Goal: Check status: Check status

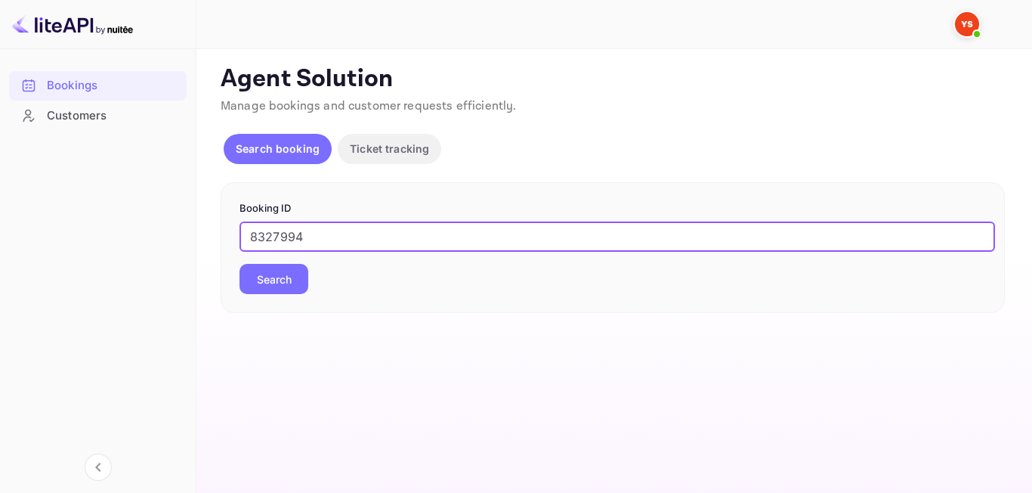
type input "8327994"
click at [264, 279] on button "Search" at bounding box center [273, 279] width 69 height 30
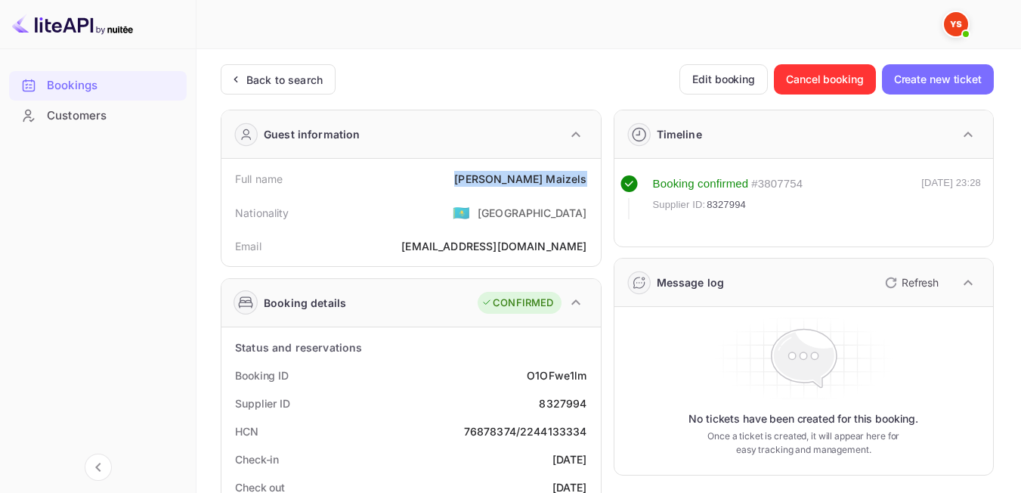
drag, startPoint x: 502, startPoint y: 182, endPoint x: 592, endPoint y: 174, distance: 91.0
click at [592, 174] on div "Full name [PERSON_NAME]" at bounding box center [410, 179] width 367 height 28
click at [440, 231] on div "Nationality 🇰🇿 [DEMOGRAPHIC_DATA]" at bounding box center [410, 212] width 367 height 39
click at [249, 88] on div "Back to search" at bounding box center [278, 79] width 115 height 30
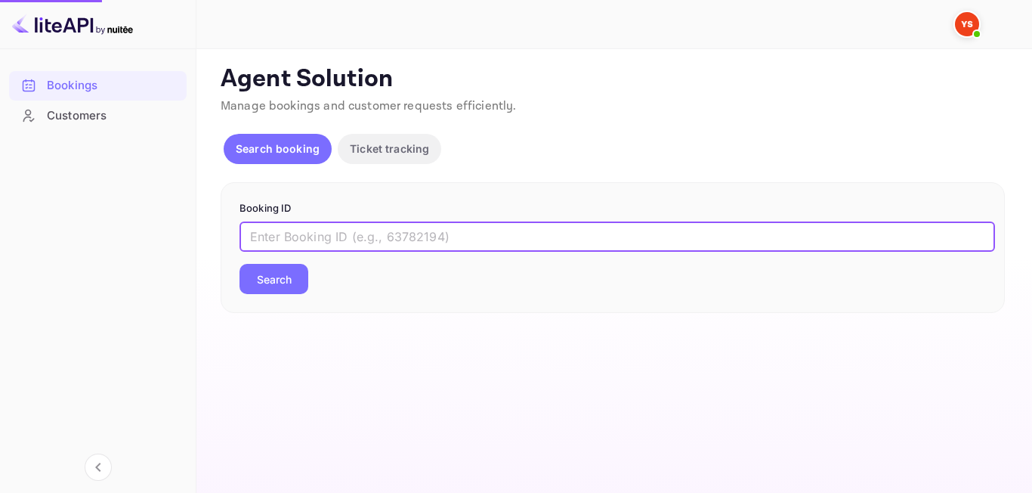
paste input "9321368"
type input "9321368"
click at [278, 284] on button "Search" at bounding box center [273, 279] width 69 height 30
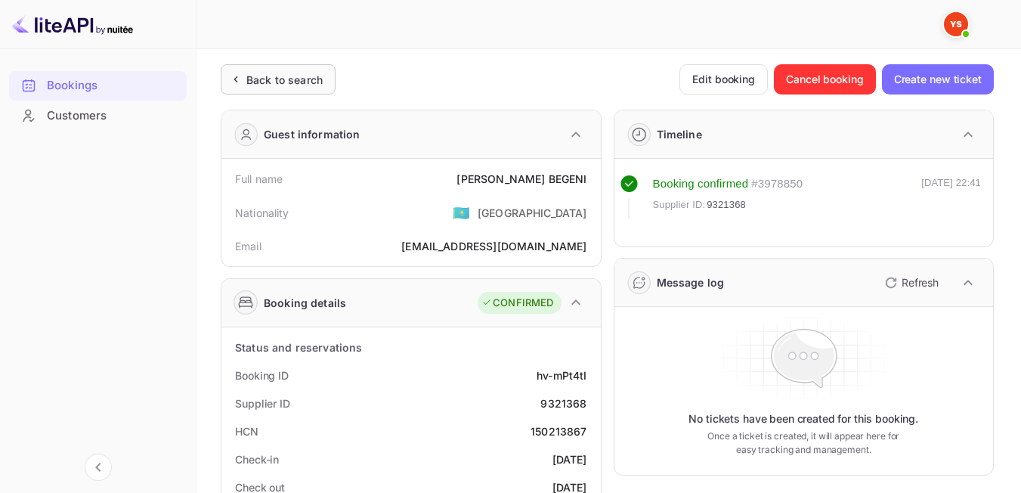
click at [237, 74] on icon at bounding box center [235, 79] width 16 height 15
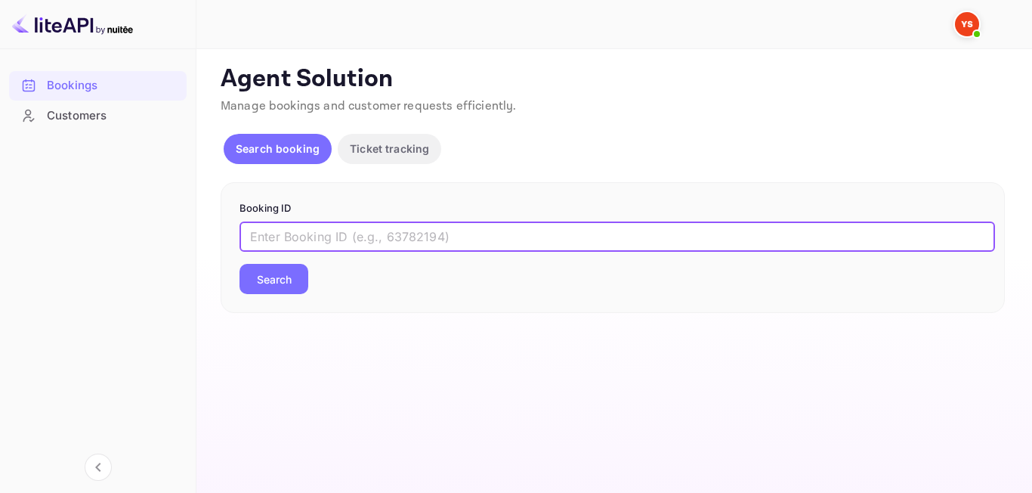
paste input "9382118"
type input "9382118"
click at [279, 291] on button "Search" at bounding box center [273, 279] width 69 height 30
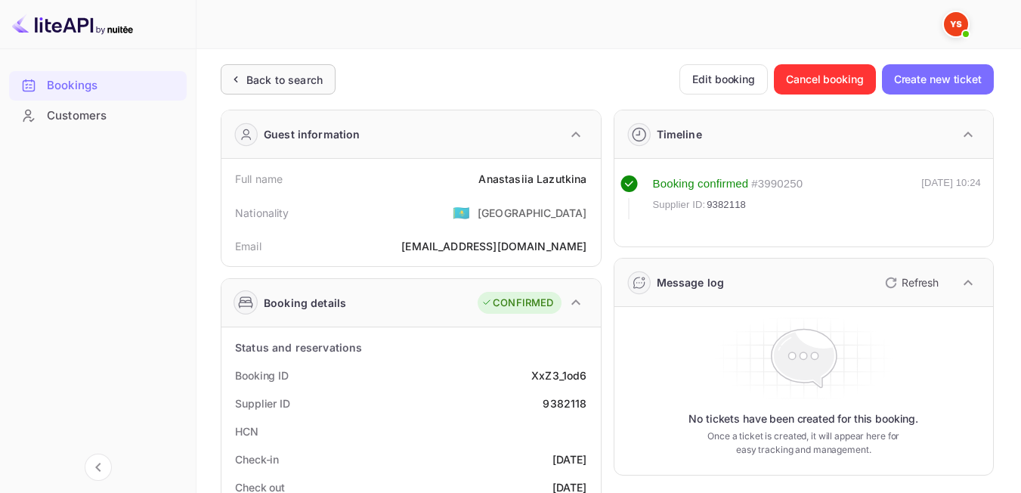
click at [249, 90] on div "Back to search" at bounding box center [278, 79] width 115 height 30
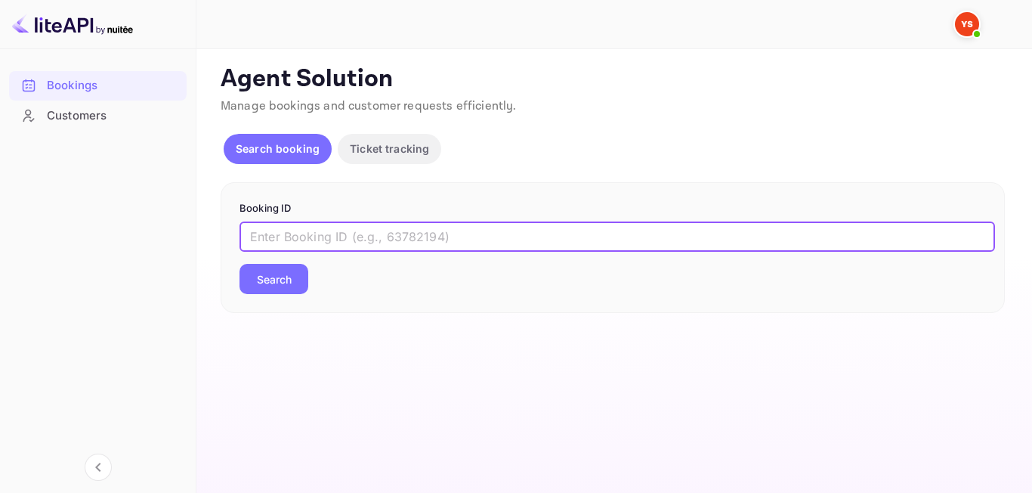
paste input "9471465"
type input "9471465"
click at [262, 274] on button "Search" at bounding box center [273, 279] width 69 height 30
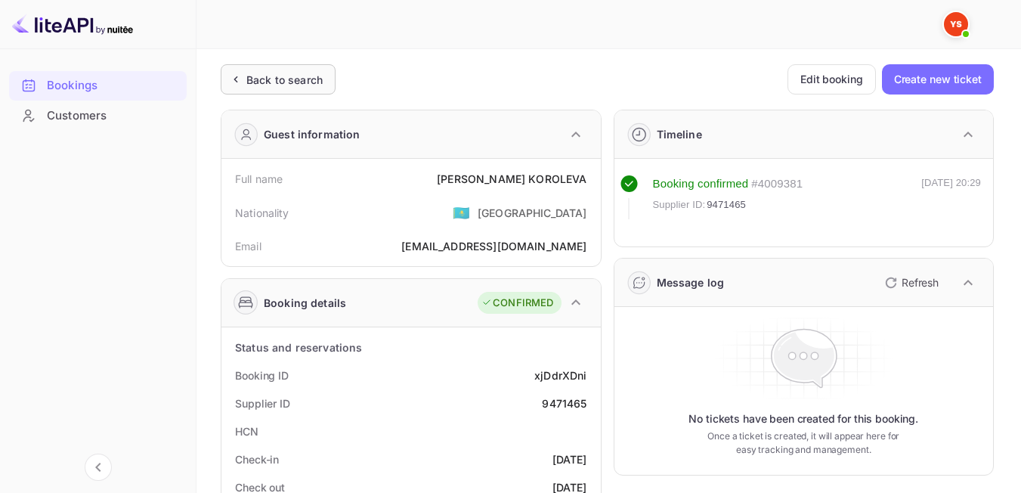
click at [250, 82] on div "Back to search" at bounding box center [284, 80] width 76 height 16
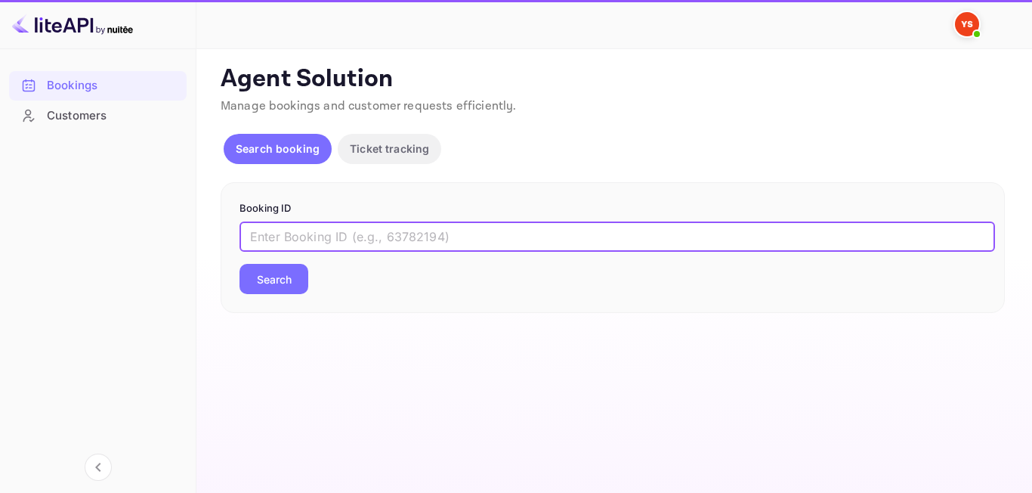
paste input "8913606"
type input "8913606"
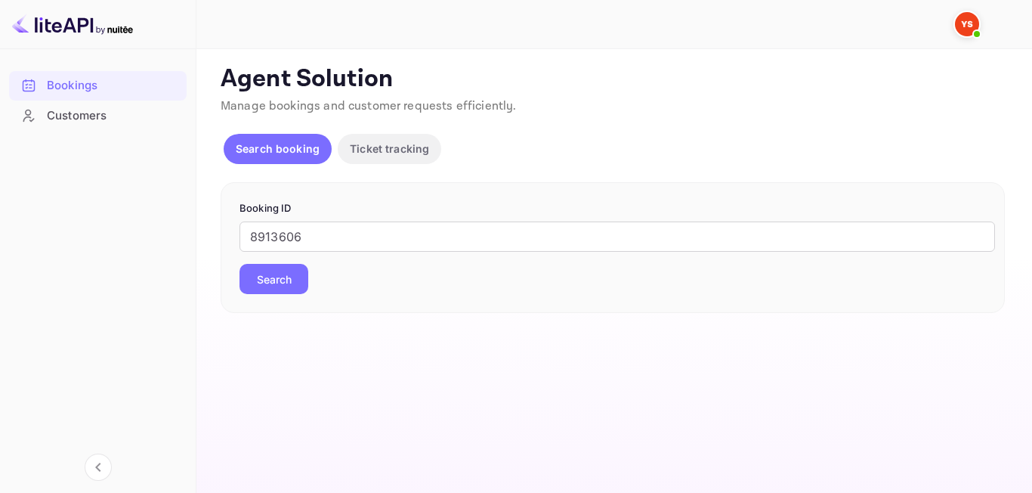
click at [297, 288] on button "Search" at bounding box center [273, 279] width 69 height 30
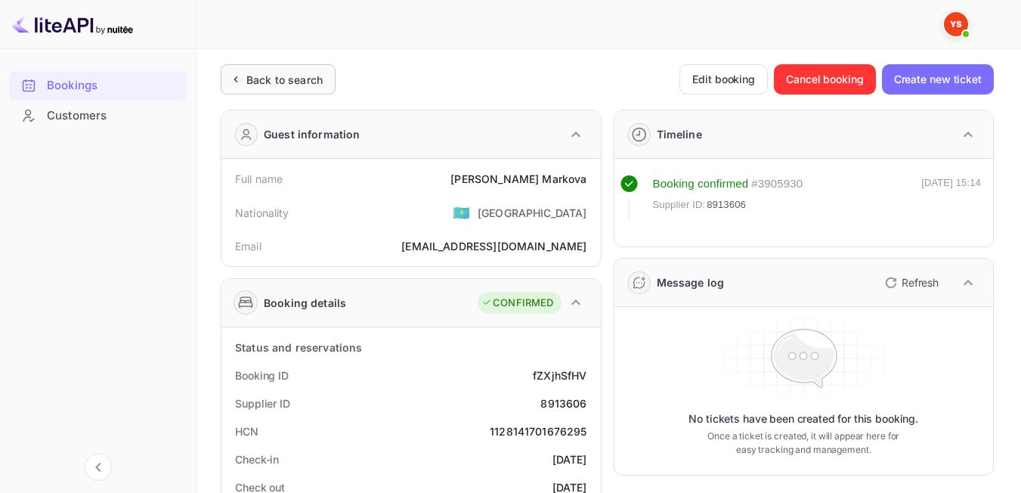
click at [280, 90] on div "Back to search" at bounding box center [278, 79] width 115 height 30
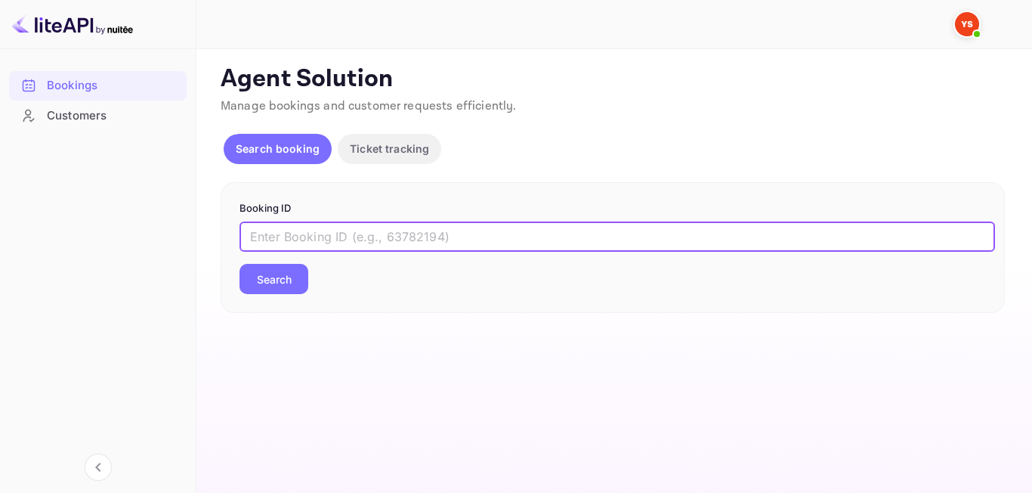
paste input "8073055"
type input "8073055"
click at [270, 273] on button "Search" at bounding box center [273, 279] width 69 height 30
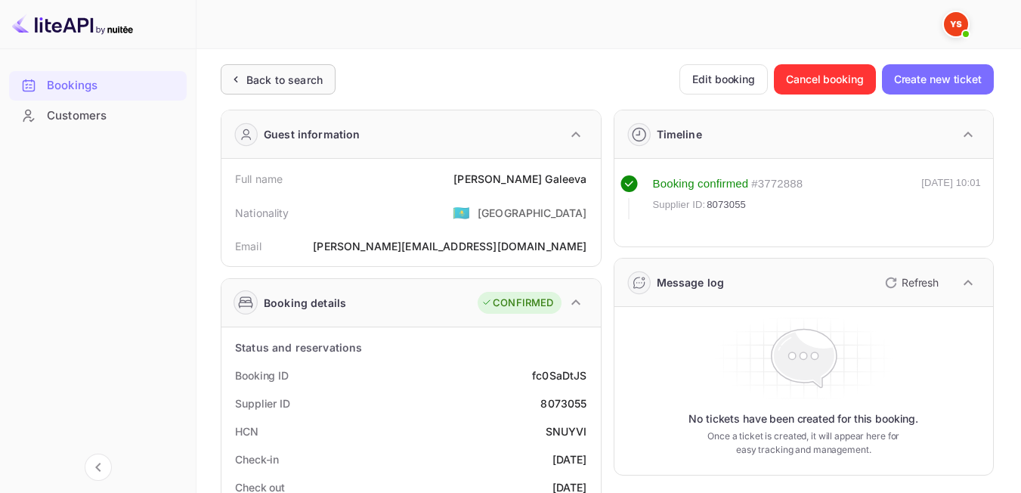
click at [319, 88] on div "Back to search" at bounding box center [278, 79] width 115 height 30
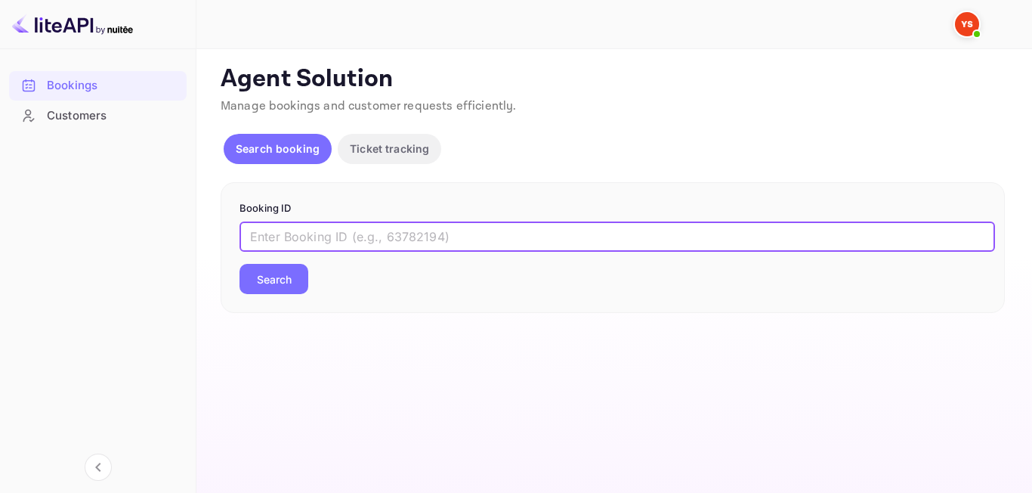
paste input "9033625"
click at [257, 232] on input "9033625" at bounding box center [616, 236] width 755 height 30
type input "9033625"
click at [277, 287] on button "Search" at bounding box center [273, 279] width 69 height 30
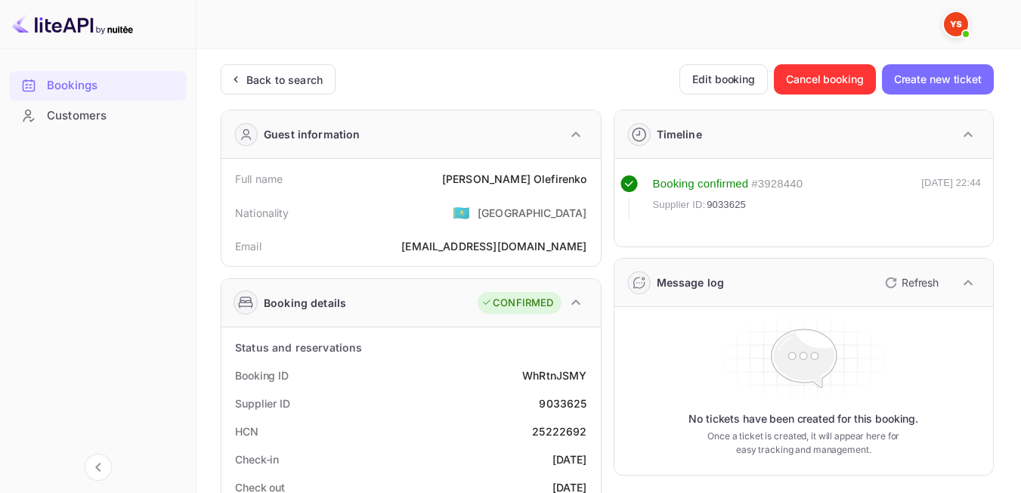
scroll to position [59, 0]
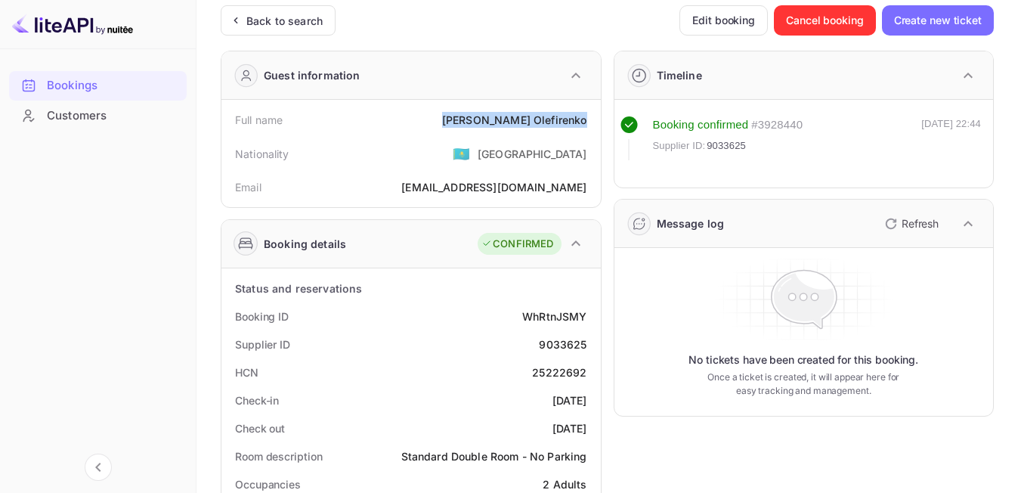
drag, startPoint x: 525, startPoint y: 116, endPoint x: 591, endPoint y: 118, distance: 65.7
click at [591, 118] on div "Full name [PERSON_NAME]" at bounding box center [410, 120] width 367 height 28
click at [450, 159] on div "Nationality 🇰🇿 [DEMOGRAPHIC_DATA]" at bounding box center [410, 153] width 367 height 39
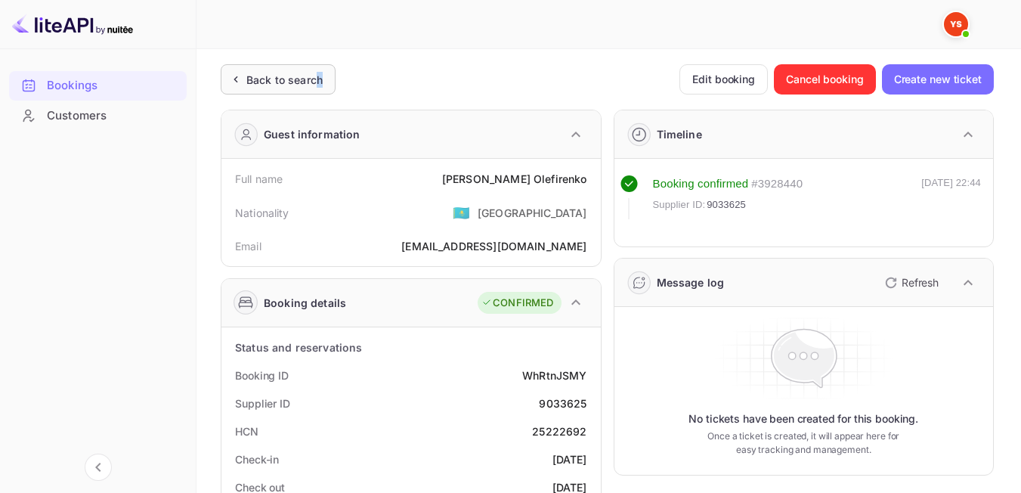
click at [318, 78] on div "Back to search" at bounding box center [284, 80] width 76 height 16
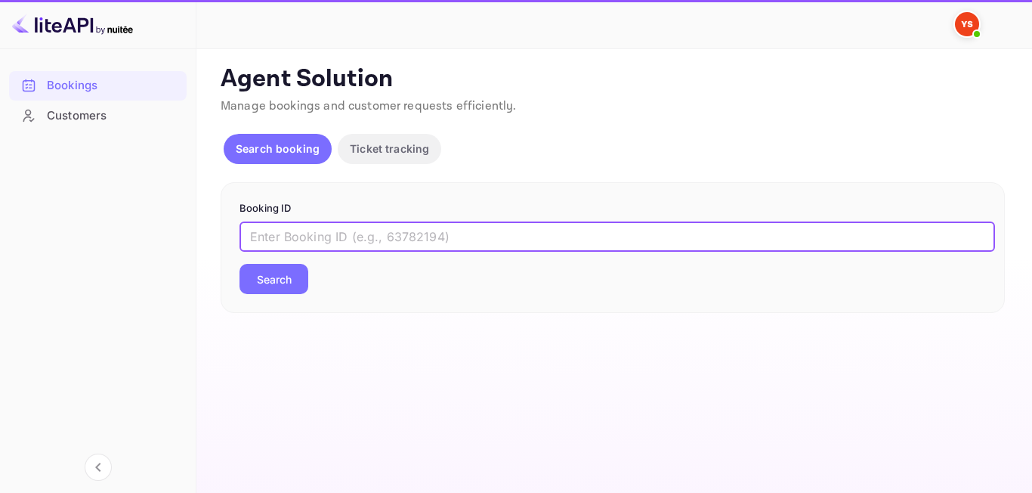
paste input "9365812"
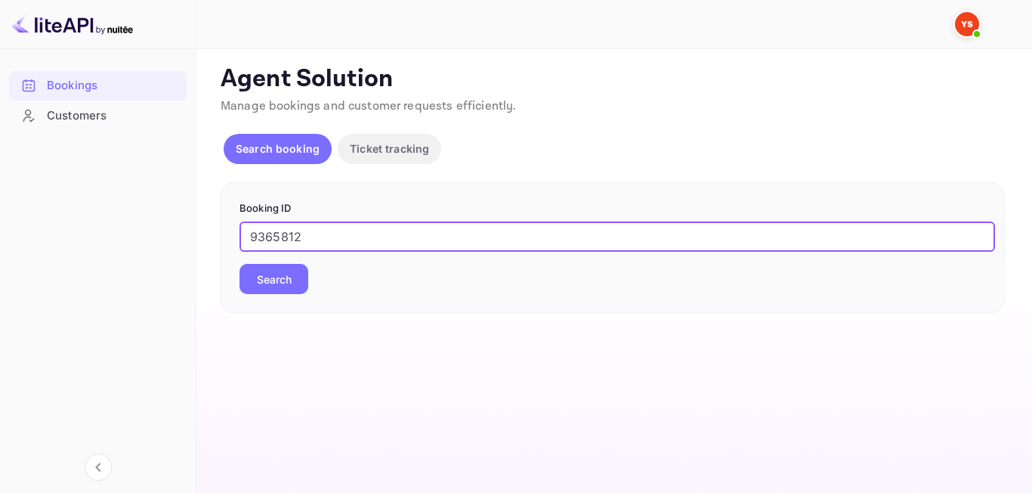
type input "9365812"
click at [301, 281] on button "Search" at bounding box center [273, 279] width 69 height 30
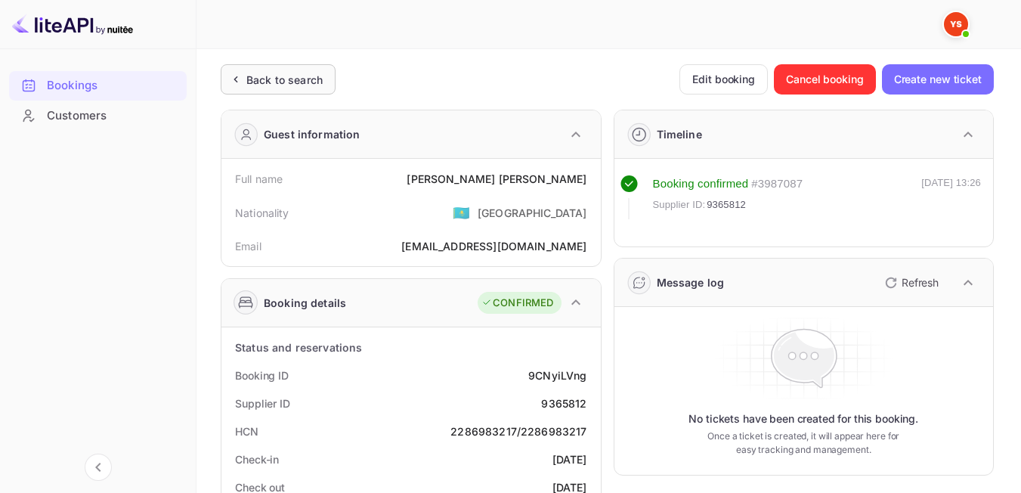
click at [329, 77] on div "Back to search" at bounding box center [278, 79] width 115 height 30
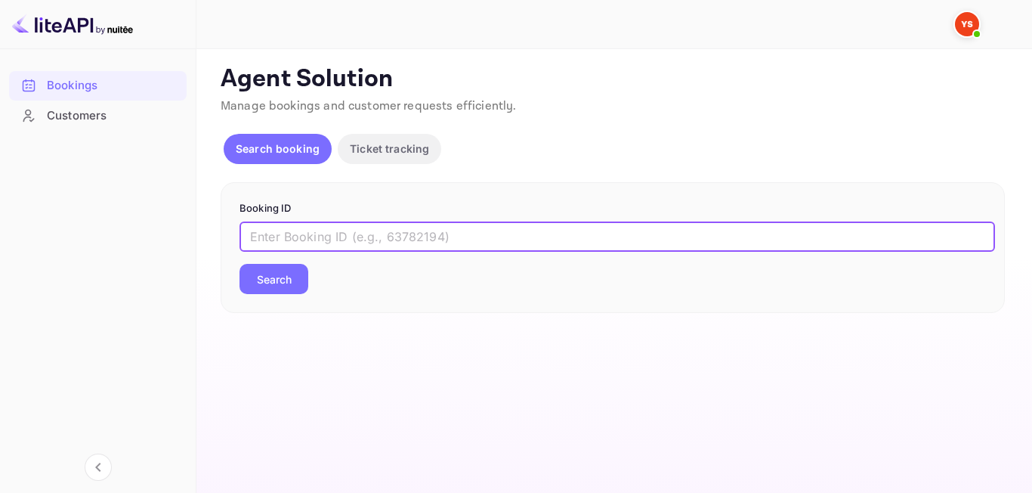
paste input "9348992"
type input "9348992"
click at [272, 291] on button "Search" at bounding box center [273, 279] width 69 height 30
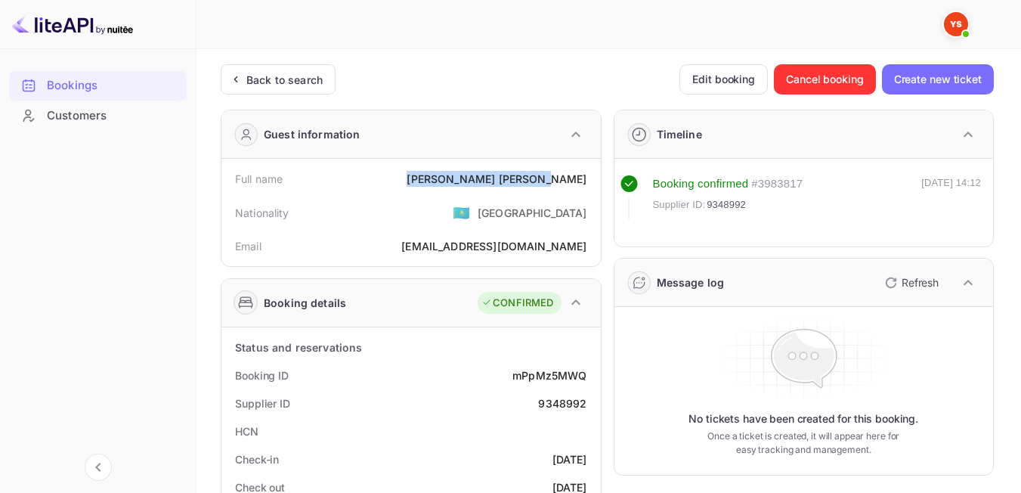
drag, startPoint x: 488, startPoint y: 177, endPoint x: 585, endPoint y: 176, distance: 97.5
click at [592, 176] on div "Full name ELENA KHAIROVA" at bounding box center [410, 179] width 367 height 28
click at [428, 221] on div "Nationality 🇰🇿 [DEMOGRAPHIC_DATA]" at bounding box center [410, 212] width 367 height 39
click at [265, 85] on div "Back to search" at bounding box center [284, 80] width 76 height 16
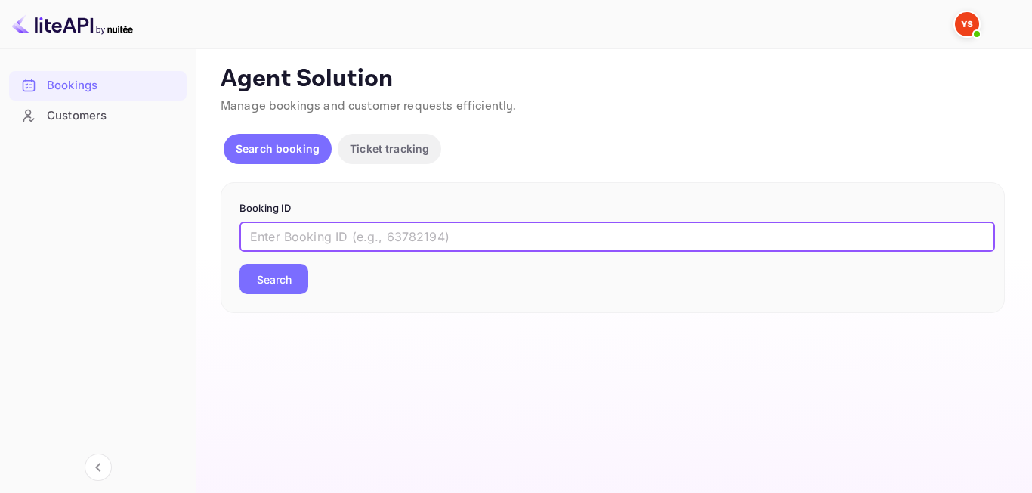
paste input "7990270"
type input "7990270"
click at [286, 280] on button "Search" at bounding box center [273, 279] width 69 height 30
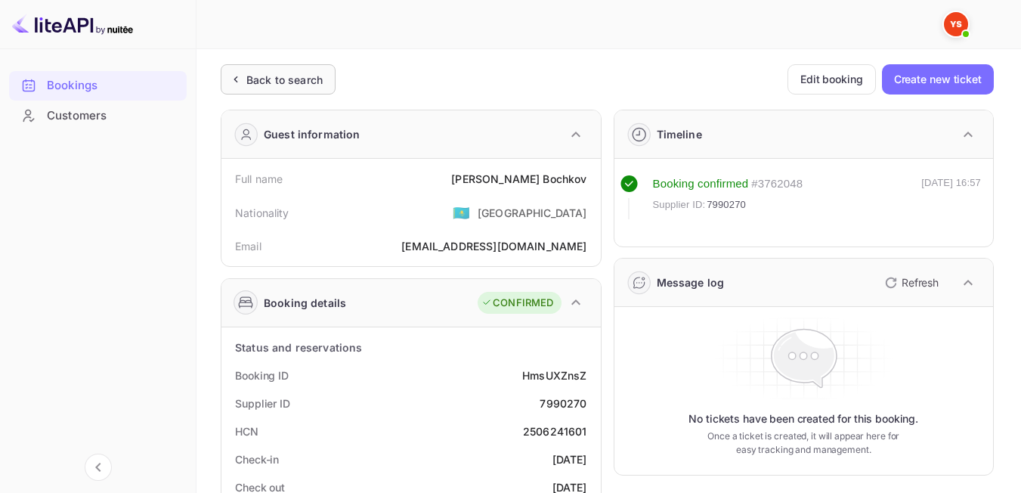
click at [268, 67] on div "Back to search" at bounding box center [278, 79] width 115 height 30
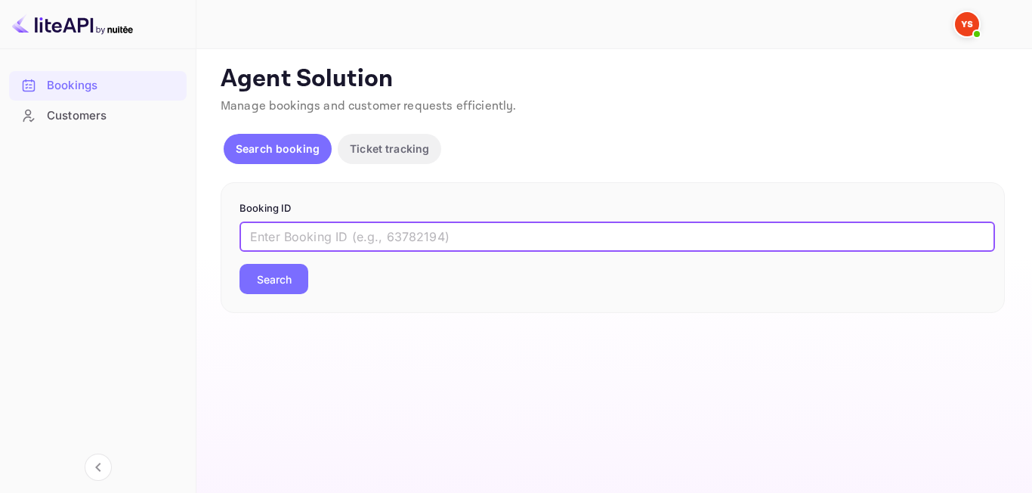
paste input "8938940"
type input "8938940"
click at [281, 292] on button "Search" at bounding box center [273, 279] width 69 height 30
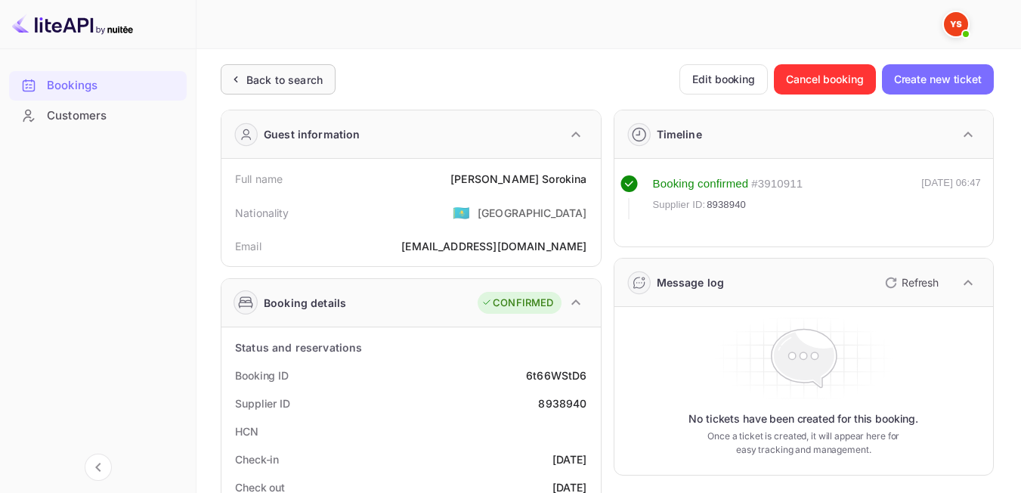
click at [254, 84] on div "Back to search" at bounding box center [284, 80] width 76 height 16
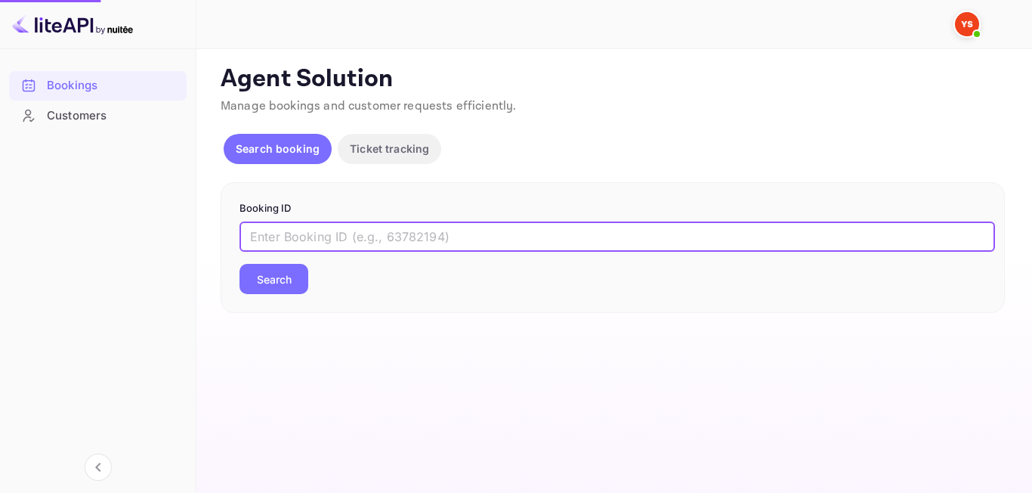
paste input "9364403"
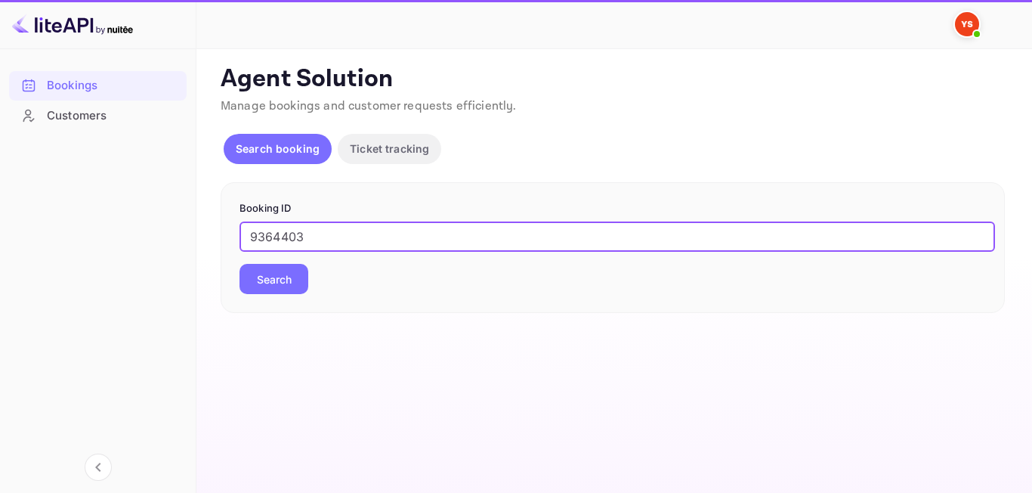
type input "9364403"
click at [273, 275] on button "Search" at bounding box center [273, 279] width 69 height 30
